Goal: Find specific page/section: Find specific page/section

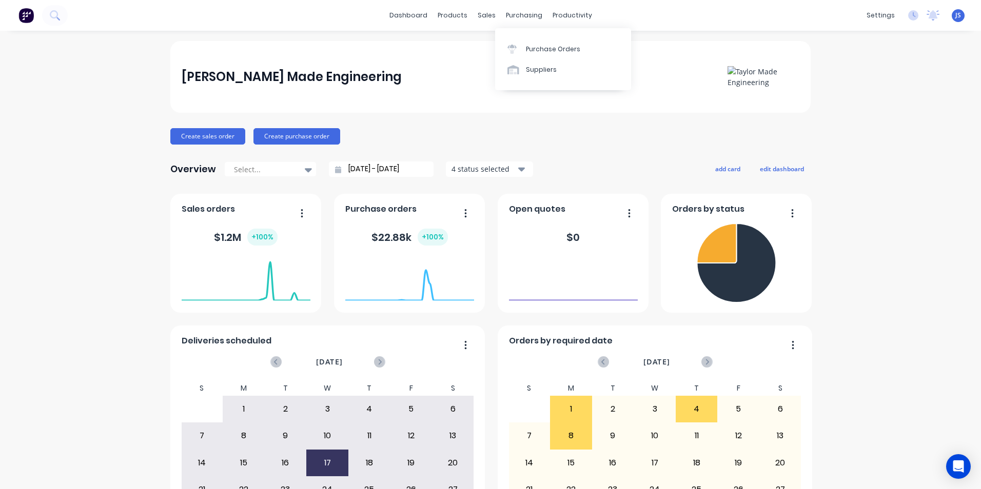
click at [522, 9] on div "purchasing" at bounding box center [524, 15] width 47 height 15
click at [543, 51] on div "Purchase Orders" at bounding box center [553, 49] width 54 height 9
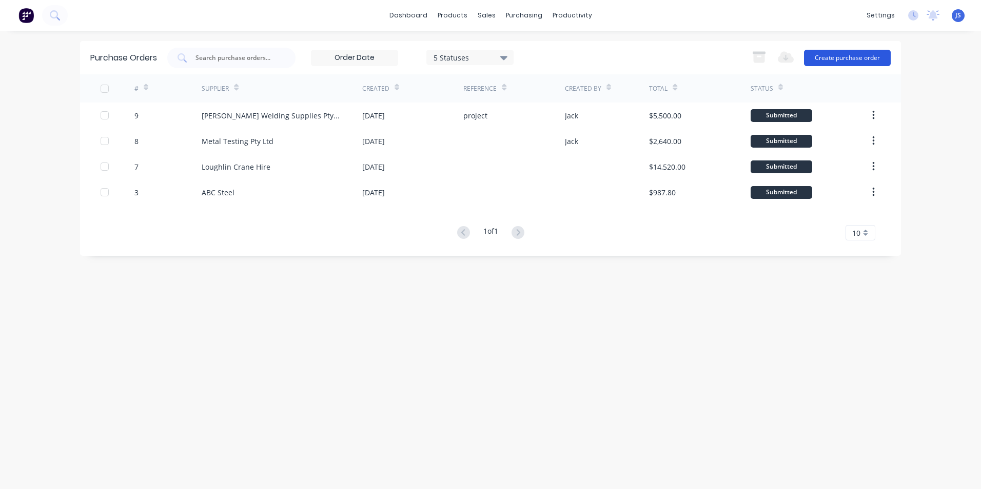
click at [845, 54] on button "Create purchase order" at bounding box center [847, 58] width 87 height 16
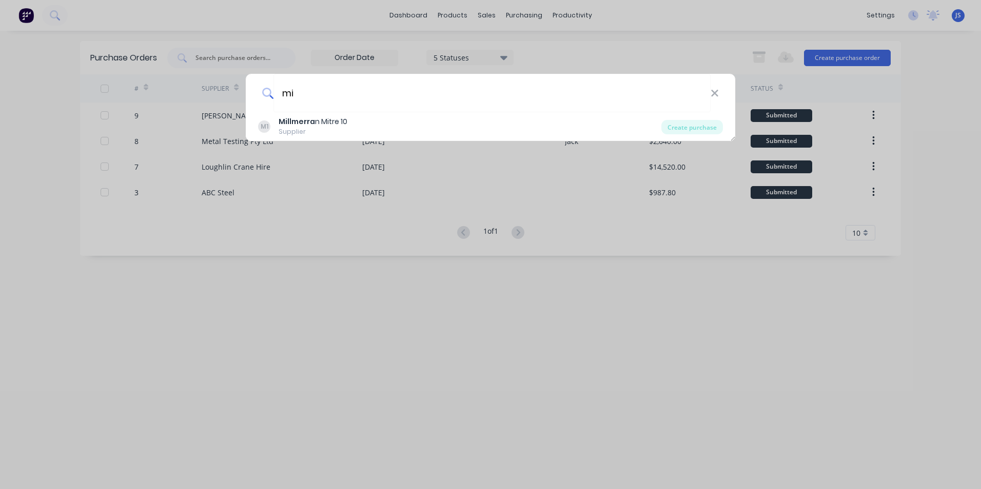
type input "m"
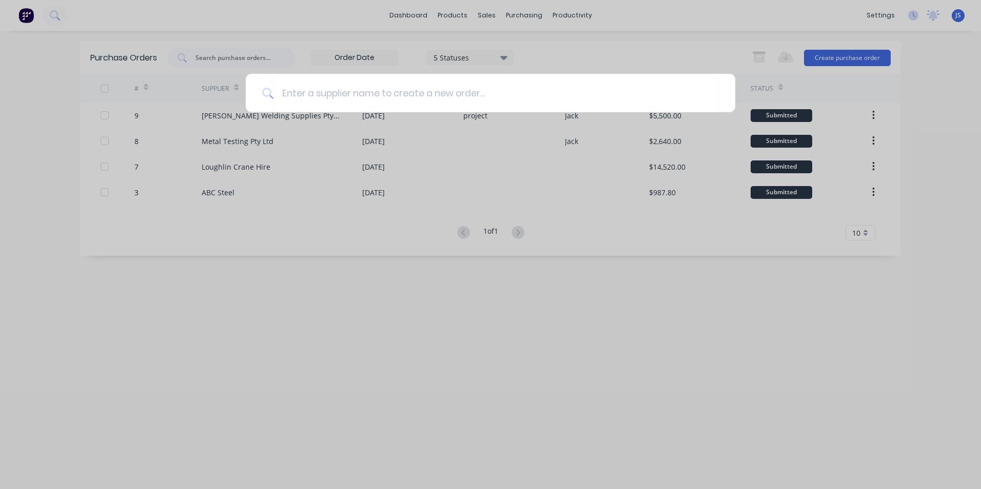
drag, startPoint x: 571, startPoint y: 401, endPoint x: 553, endPoint y: 385, distance: 23.6
click at [569, 400] on div at bounding box center [490, 244] width 981 height 489
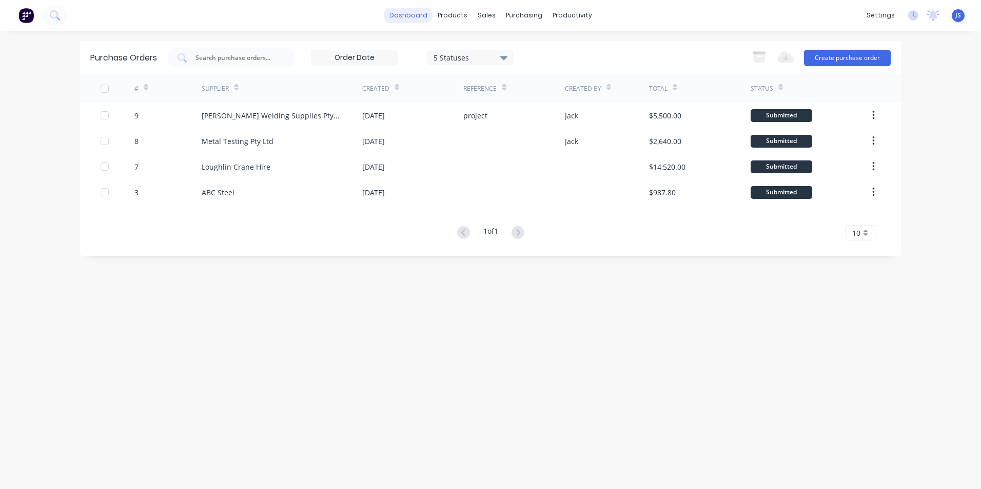
click at [412, 21] on link "dashboard" at bounding box center [408, 15] width 48 height 15
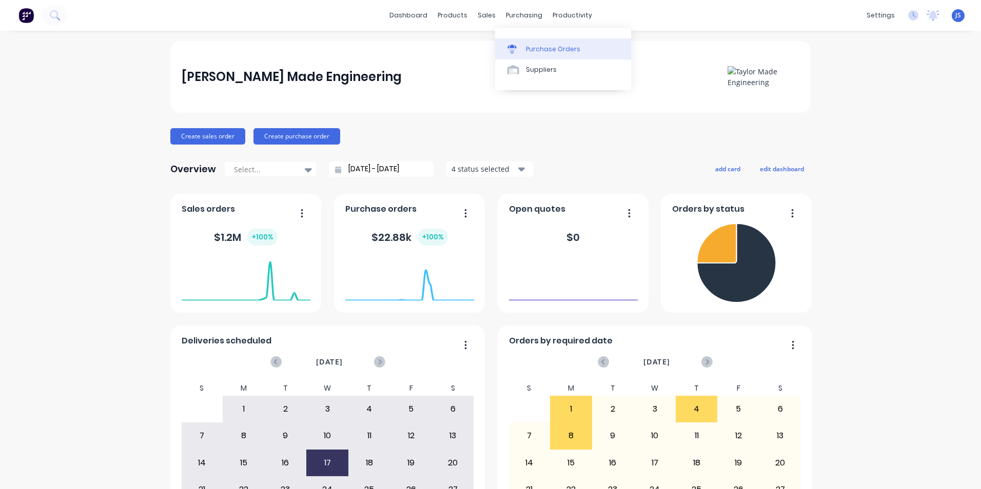
click at [554, 50] on div "Purchase Orders" at bounding box center [553, 49] width 54 height 9
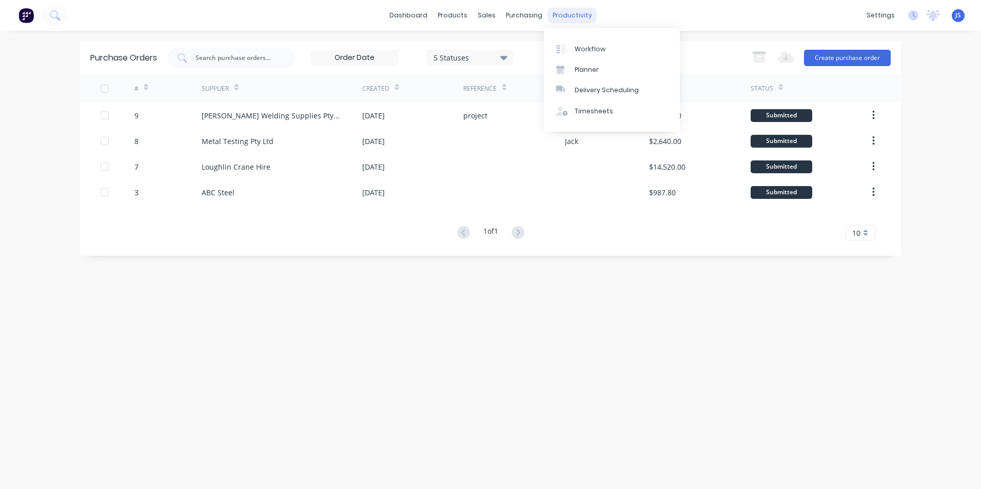
click at [563, 17] on div "productivity" at bounding box center [572, 15] width 50 height 15
click at [539, 16] on div "purchasing" at bounding box center [524, 15] width 47 height 15
click at [558, 19] on div "productivity" at bounding box center [572, 15] width 50 height 15
click at [583, 48] on div "Workflow" at bounding box center [589, 49] width 31 height 9
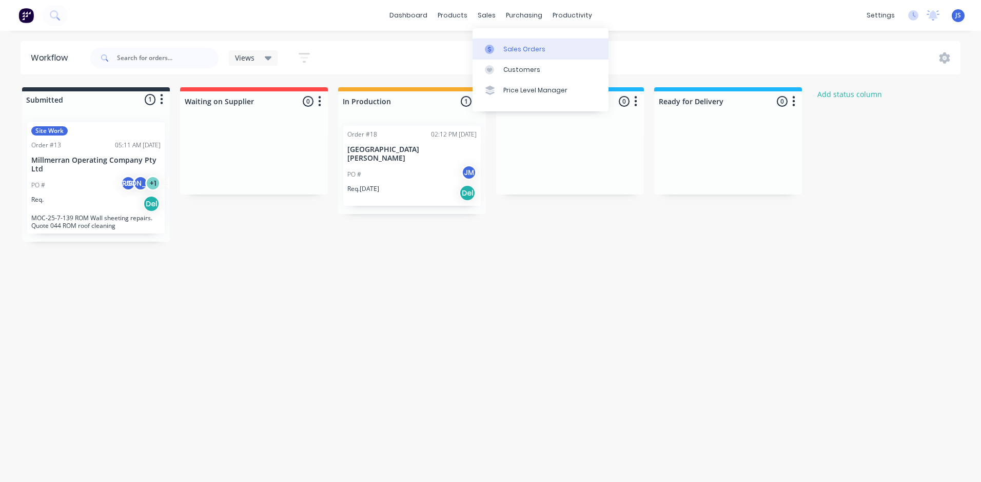
click at [501, 47] on link "Sales Orders" at bounding box center [540, 48] width 136 height 21
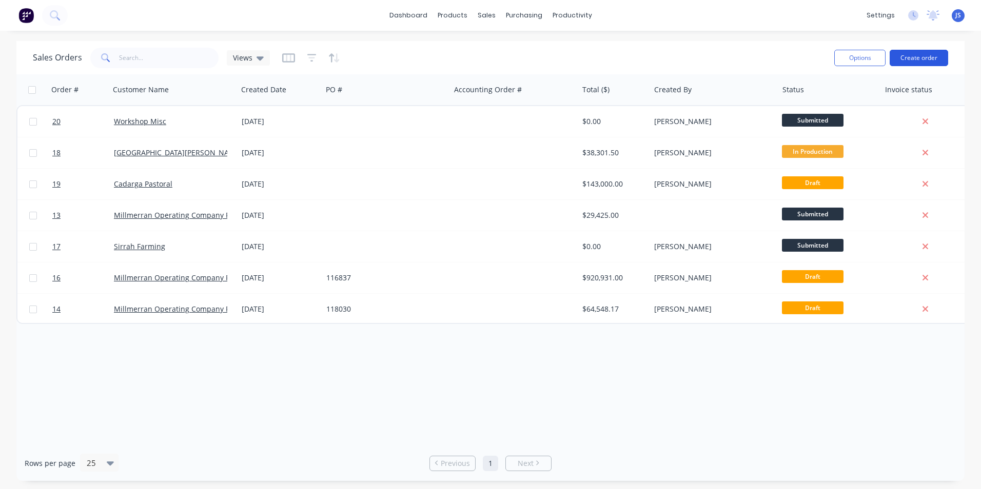
click at [912, 57] on button "Create order" at bounding box center [918, 58] width 58 height 16
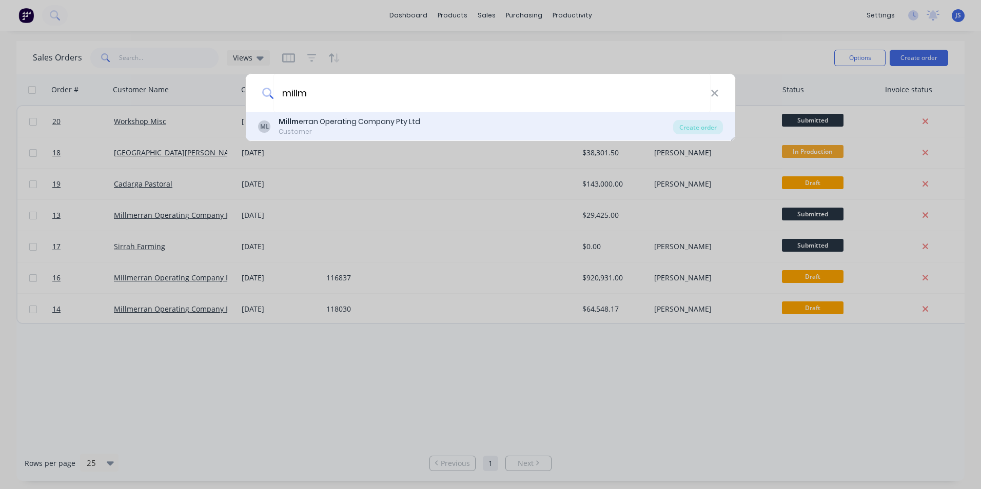
type input "millm"
click at [378, 120] on div "Millm erran Operating Company Pty Ltd" at bounding box center [350, 121] width 142 height 11
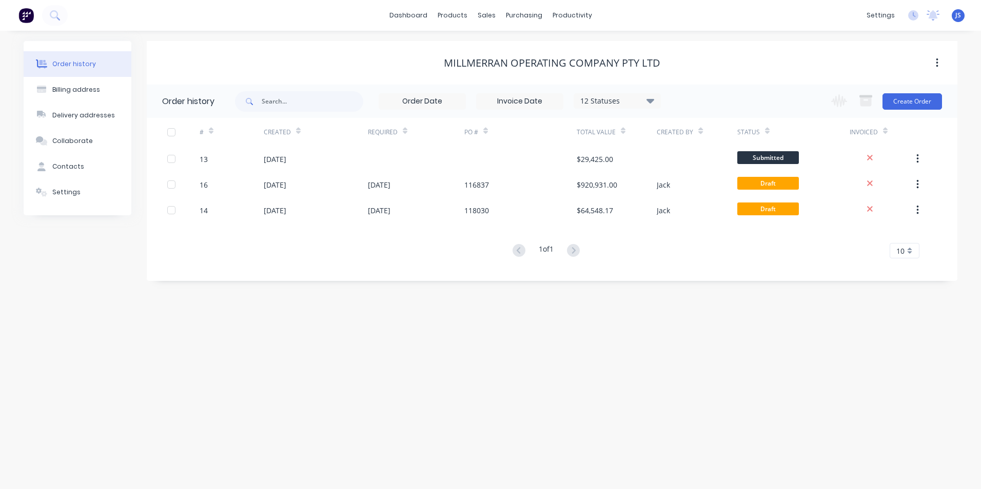
click at [74, 60] on div "Order history" at bounding box center [74, 64] width 44 height 9
click at [358, 335] on div "Order history Billing address Delivery addresses Collaborate Contacts Settings …" at bounding box center [490, 260] width 981 height 459
click at [653, 102] on icon at bounding box center [650, 100] width 8 height 12
click at [609, 228] on div "All" at bounding box center [638, 224] width 128 height 21
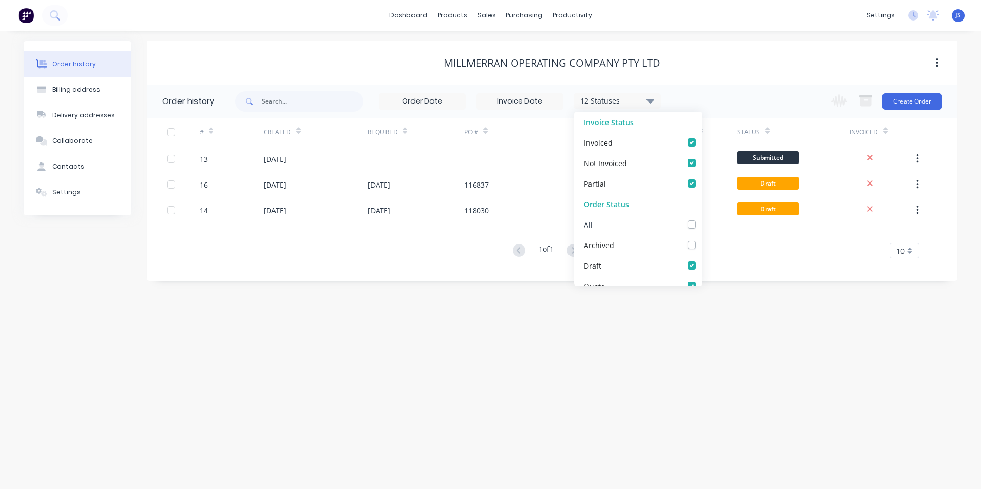
click at [591, 225] on div "All" at bounding box center [588, 224] width 9 height 11
click at [702, 219] on label at bounding box center [702, 219] width 0 height 0
click at [702, 225] on input "checkbox" at bounding box center [706, 224] width 8 height 10
checkbox input "true"
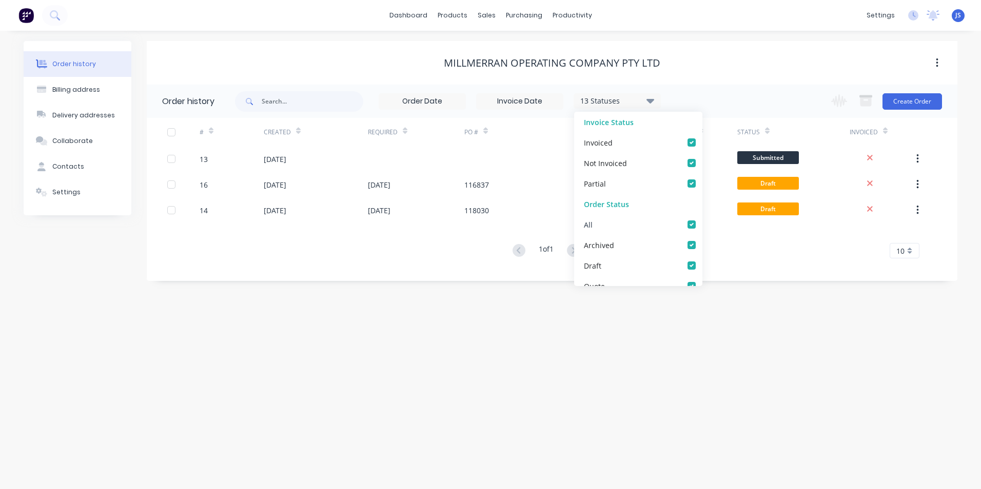
click at [702, 219] on label at bounding box center [702, 219] width 0 height 0
click at [702, 222] on input "checkbox" at bounding box center [706, 224] width 8 height 10
checkbox input "false"
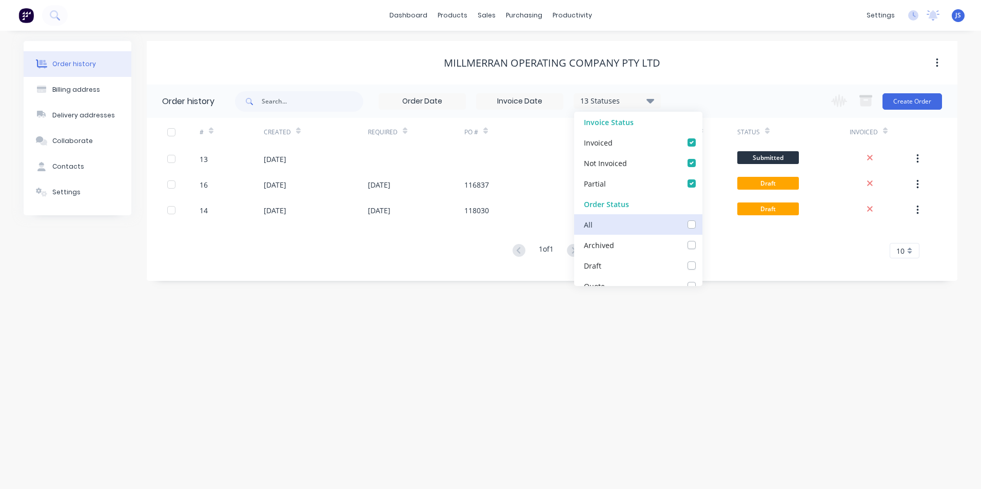
checkbox input "false"
checkbox Supplier_checkbox_e97a22b7-9e76-4ac5-83a6-01ea6ea56be9undefined "false"
checkbox Production_checkbox_cedd1505-0da5-4024-bf05-d3163e1e8473undefined "false"
checkbox Up_checkbox_92309fac-5d1f-4f81-81b0-b12c30e472fbundefined "false"
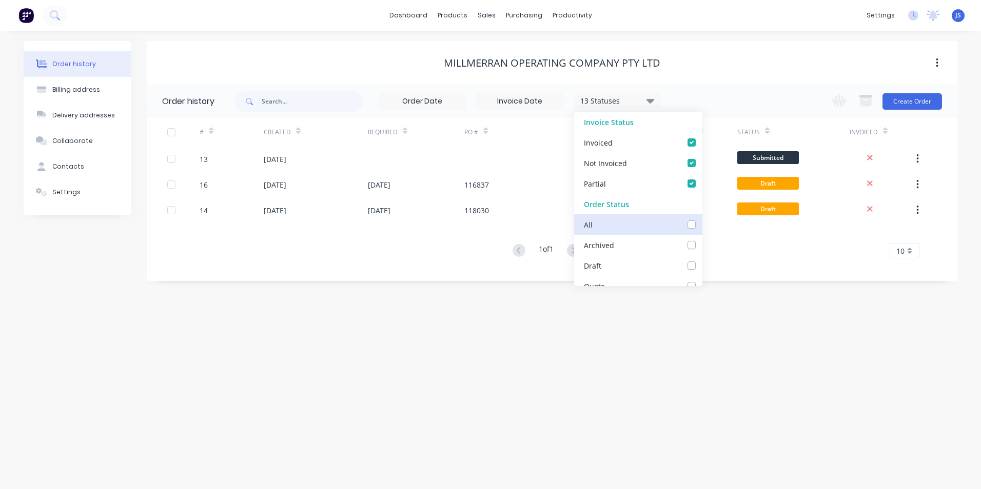
checkbox Delivery_checkbox_3b115b58-2db9-4fc3-8e20-a35c3ca5e361undefined "false"
checkbox input "false"
checkbox Up_checkbox_l7z8ltundefined "false"
click at [624, 332] on div "Order history Billing address Delivery addresses Collaborate Contacts Settings …" at bounding box center [490, 260] width 981 height 459
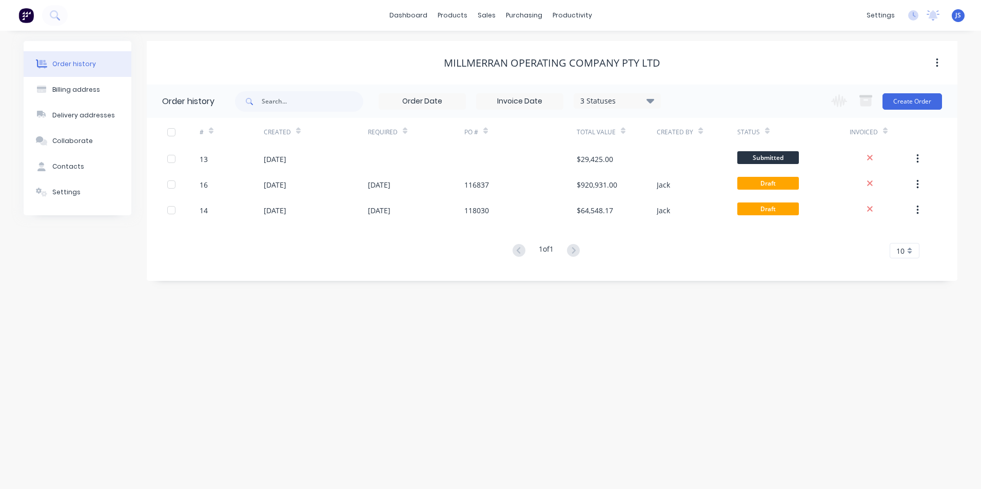
click at [653, 101] on icon at bounding box center [650, 100] width 8 height 5
click at [678, 222] on div "All" at bounding box center [638, 224] width 128 height 21
click at [702, 219] on label at bounding box center [702, 219] width 0 height 0
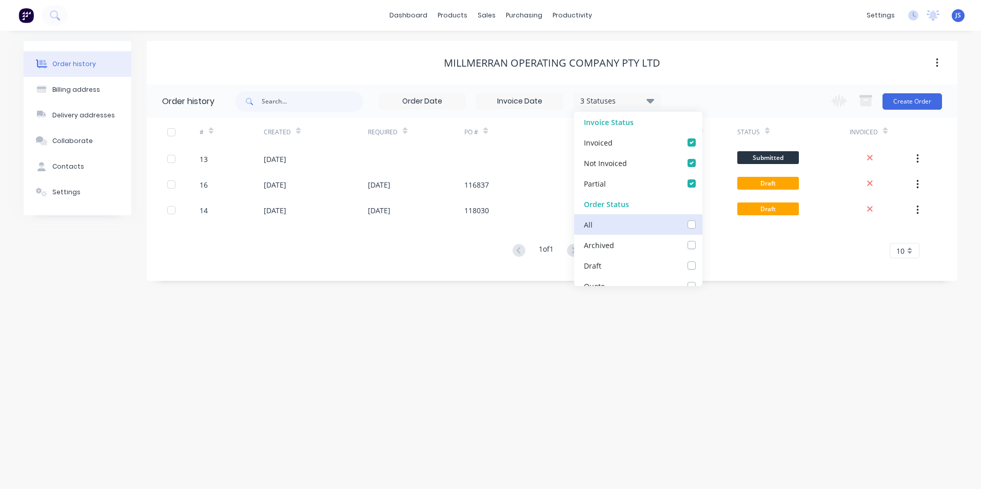
click at [702, 223] on input "checkbox" at bounding box center [706, 224] width 8 height 10
checkbox input "true"
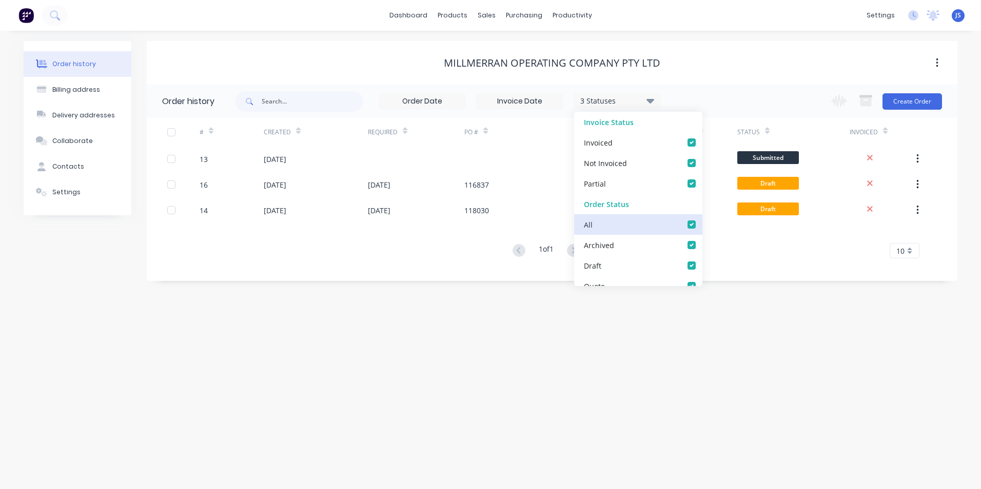
checkbox input "true"
checkbox Supplier_checkbox_e97a22b7-9e76-4ac5-83a6-01ea6ea56be9undefined "true"
checkbox Production_checkbox_cedd1505-0da5-4024-bf05-d3163e1e8473undefined "true"
checkbox Up_checkbox_92309fac-5d1f-4f81-81b0-b12c30e472fbundefined "true"
checkbox Delivery_checkbox_3b115b58-2db9-4fc3-8e20-a35c3ca5e361undefined "true"
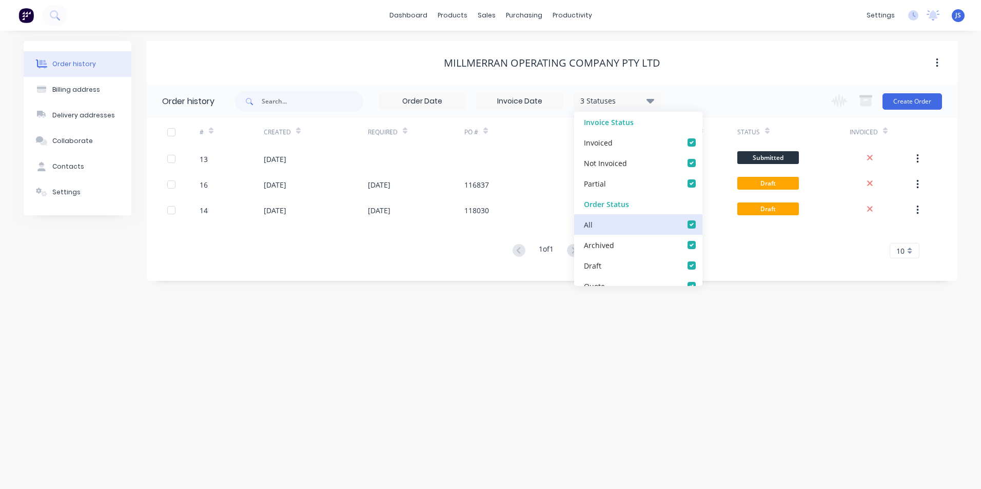
checkbox input "true"
checkbox Up_checkbox_l7z8ltundefined "true"
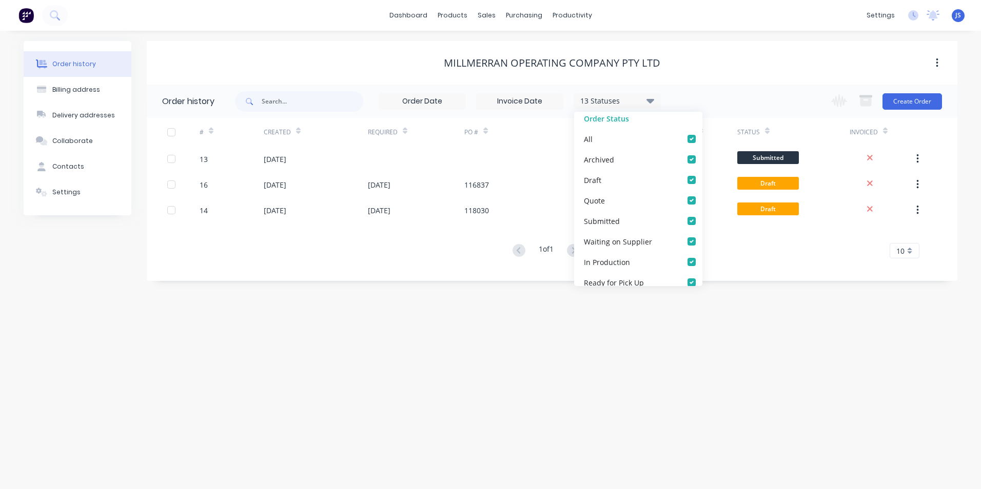
scroll to position [154, 0]
click at [628, 326] on div "Order history Billing address Delivery addresses Collaborate Contacts Settings …" at bounding box center [490, 260] width 981 height 459
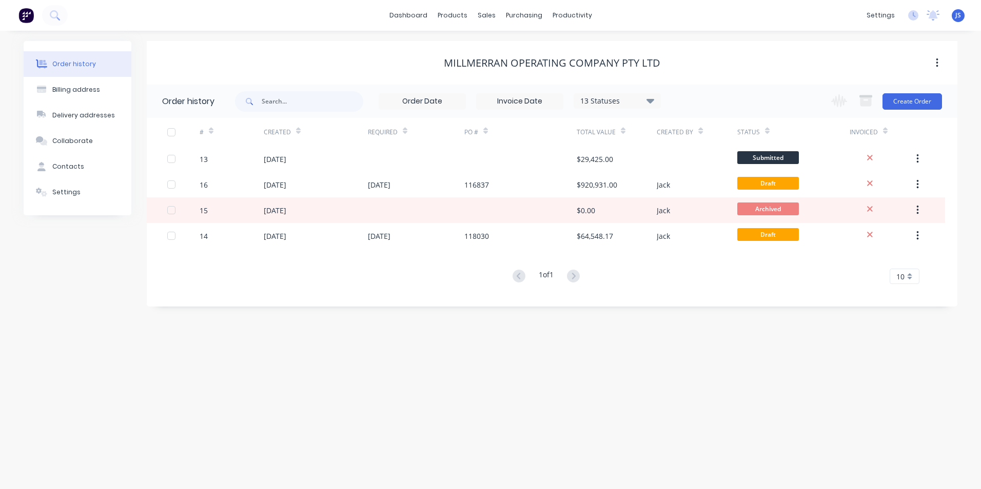
click at [76, 285] on div "Order history Billing address Delivery addresses Collaborate Contacts Settings" at bounding box center [78, 174] width 108 height 266
click at [910, 274] on div "10" at bounding box center [904, 276] width 30 height 15
click at [907, 399] on div "35" at bounding box center [904, 404] width 29 height 18
click at [468, 331] on div "Order history Billing address Delivery addresses Collaborate Contacts Settings …" at bounding box center [490, 260] width 981 height 459
click at [532, 18] on div "purchasing" at bounding box center [524, 15] width 47 height 15
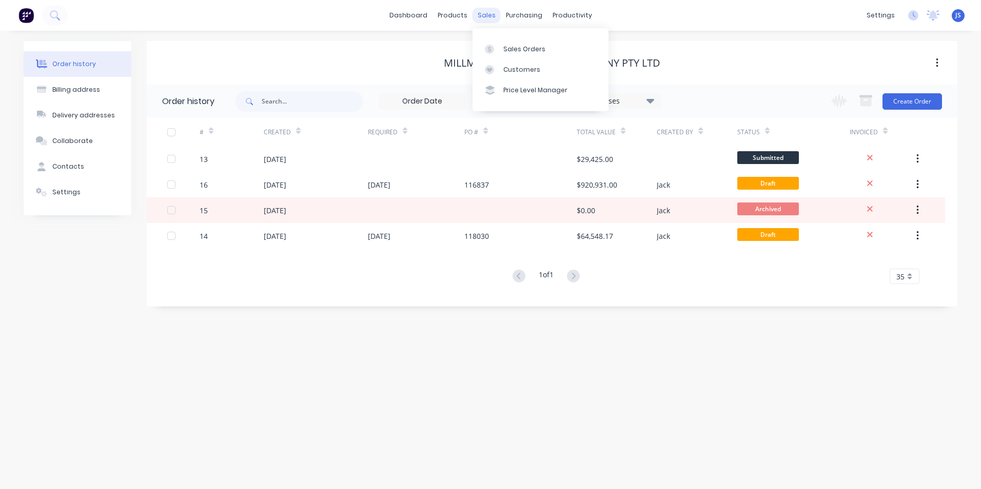
click at [488, 18] on div "sales" at bounding box center [486, 15] width 28 height 15
click at [518, 45] on div "Sales Orders" at bounding box center [524, 49] width 42 height 9
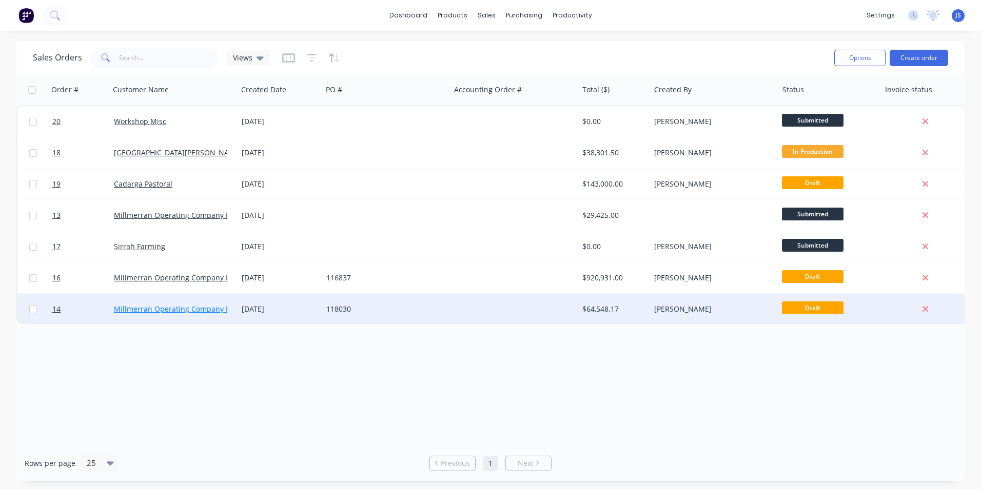
click at [195, 308] on link "Millmerran Operating Company Pty Ltd" at bounding box center [181, 309] width 135 height 10
